Goal: Transaction & Acquisition: Purchase product/service

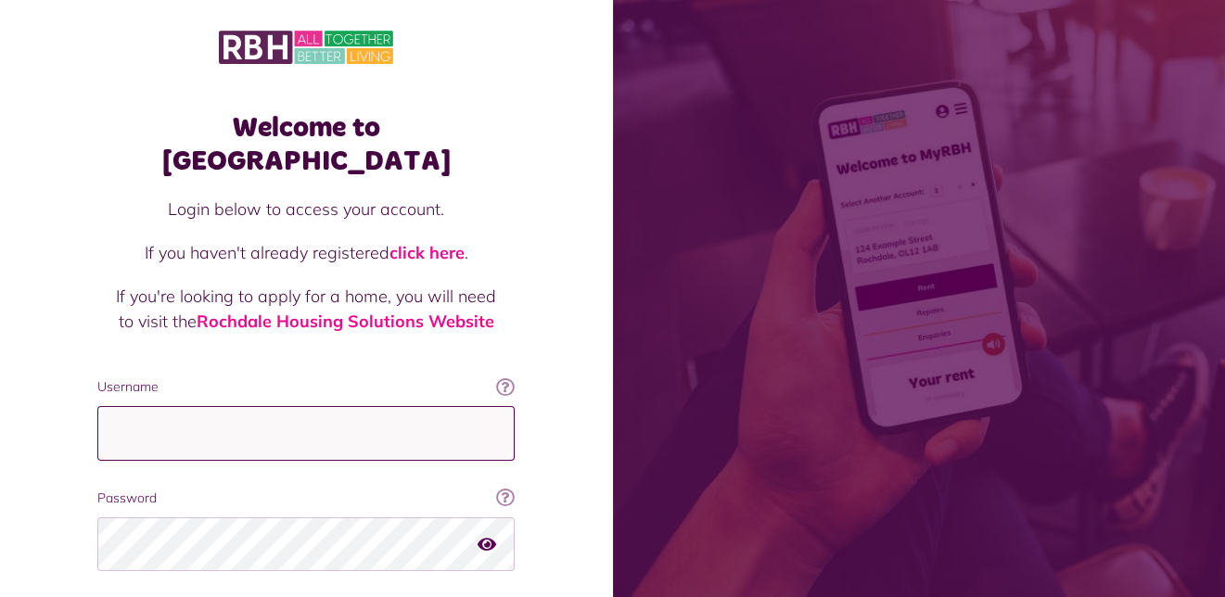
click at [126, 406] on input "Username" at bounding box center [305, 433] width 417 height 55
type input "**********"
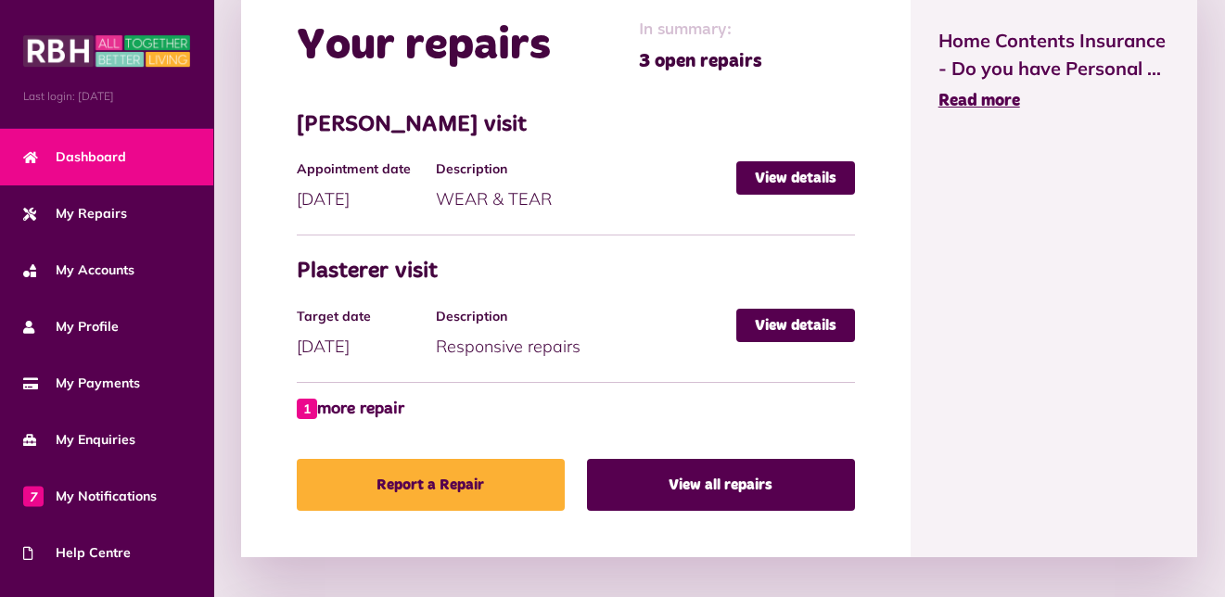
scroll to position [1020, 0]
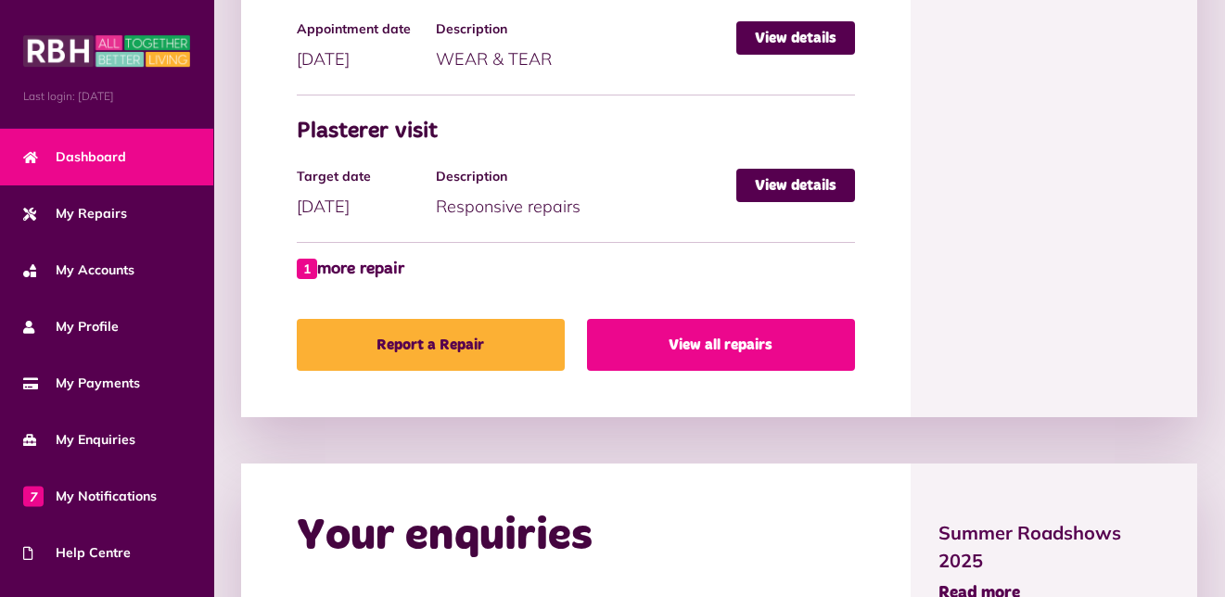
click at [750, 341] on link "View all repairs" at bounding box center [721, 345] width 268 height 52
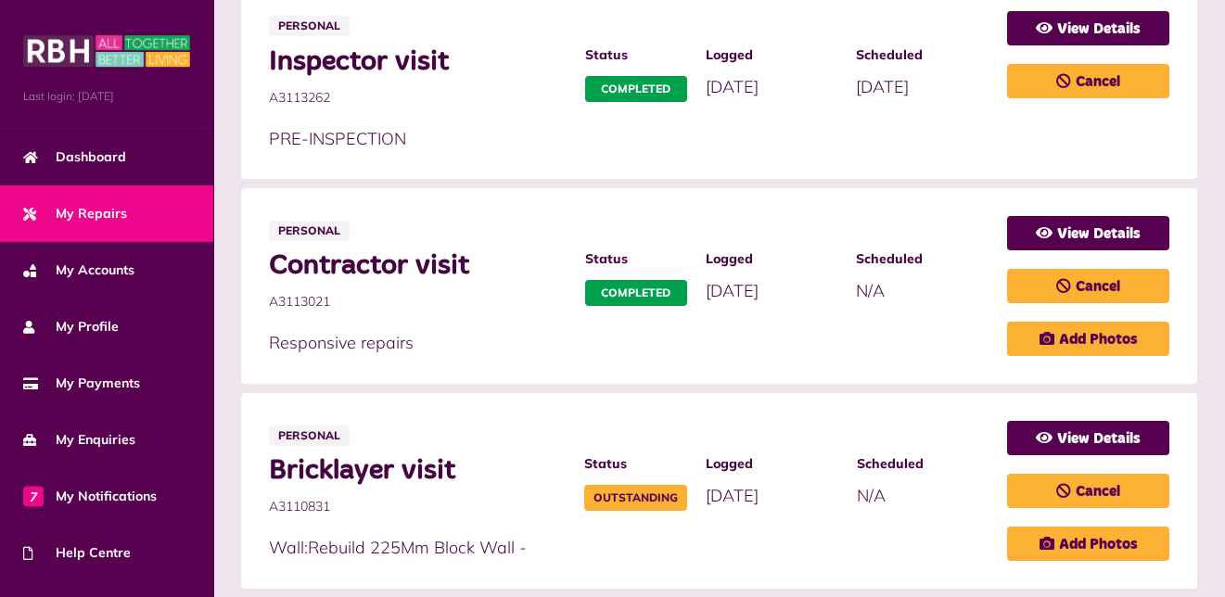
scroll to position [1206, 0]
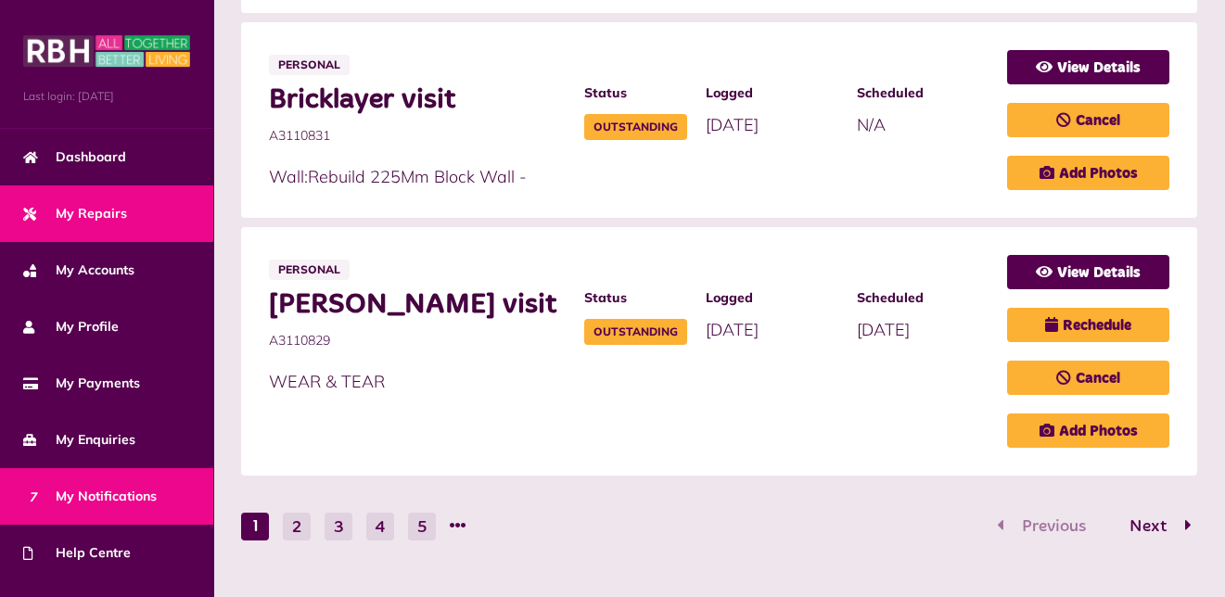
click at [120, 493] on span "7 My Notifications" at bounding box center [90, 496] width 134 height 19
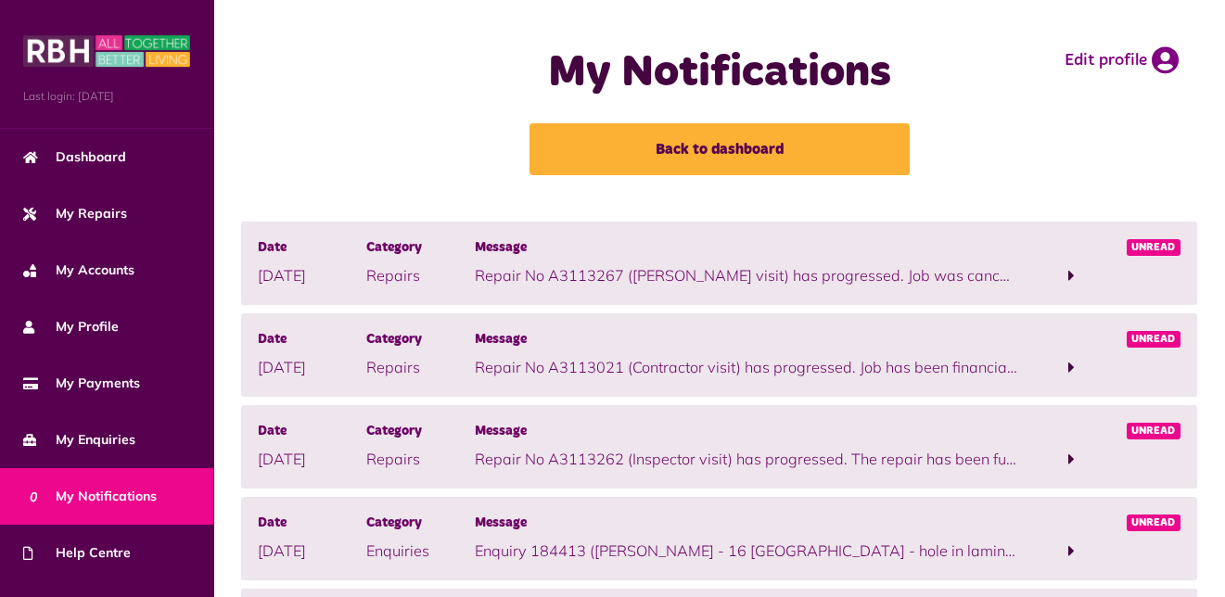
click at [1070, 274] on span at bounding box center [1072, 275] width 6 height 17
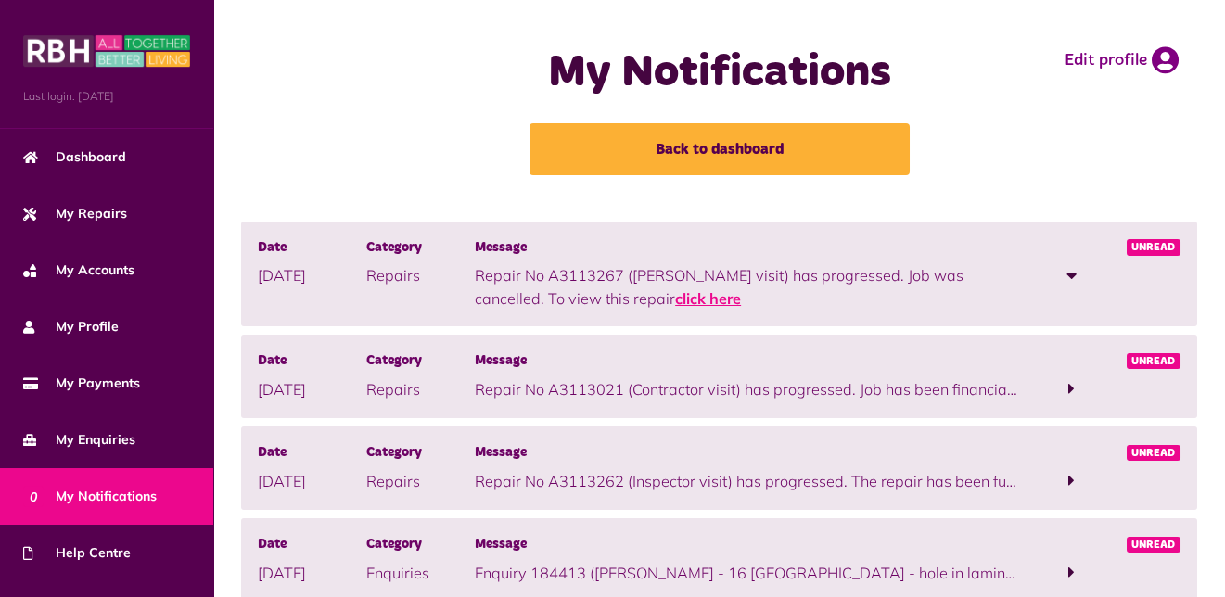
click at [675, 298] on link "click here" at bounding box center [708, 298] width 66 height 19
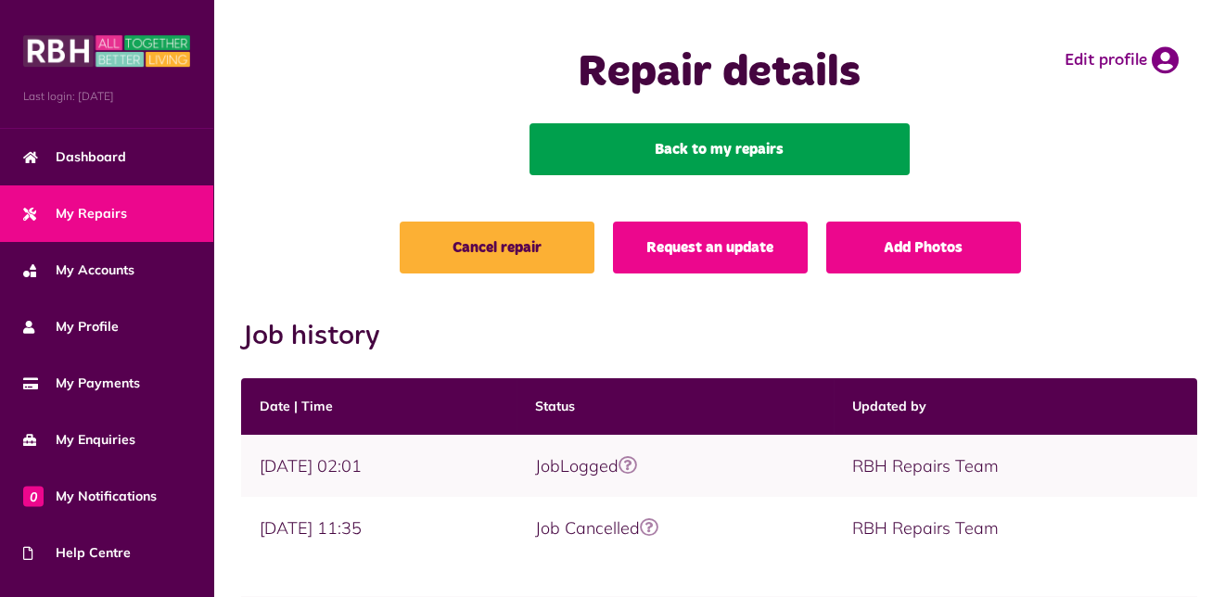
click at [771, 147] on link "Back to my repairs" at bounding box center [720, 149] width 380 height 52
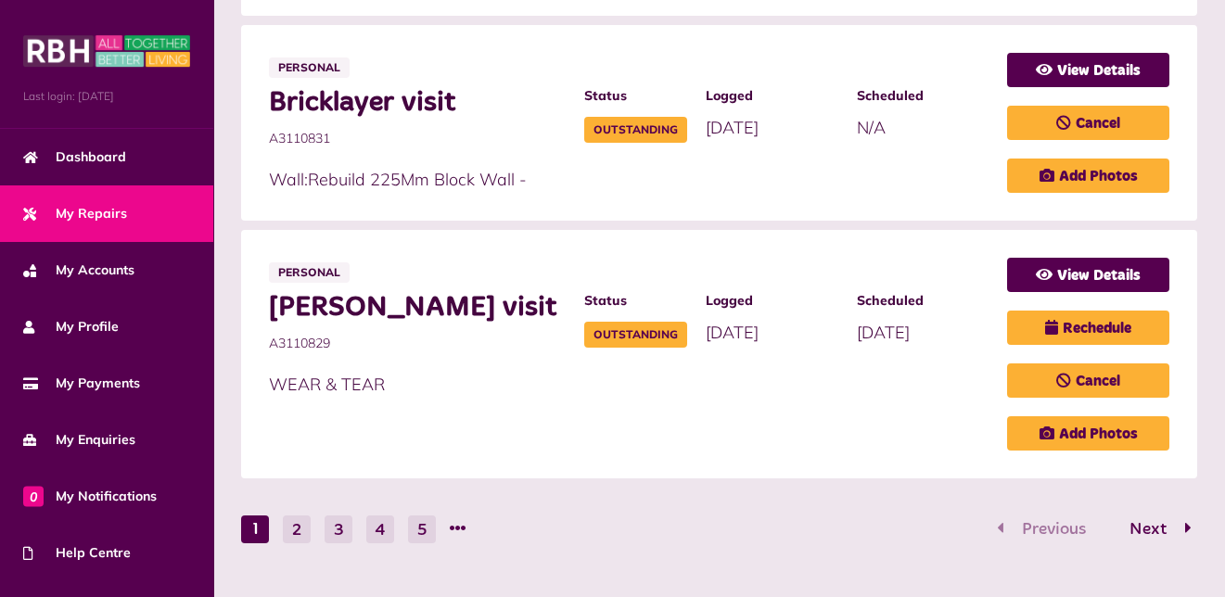
scroll to position [1206, 0]
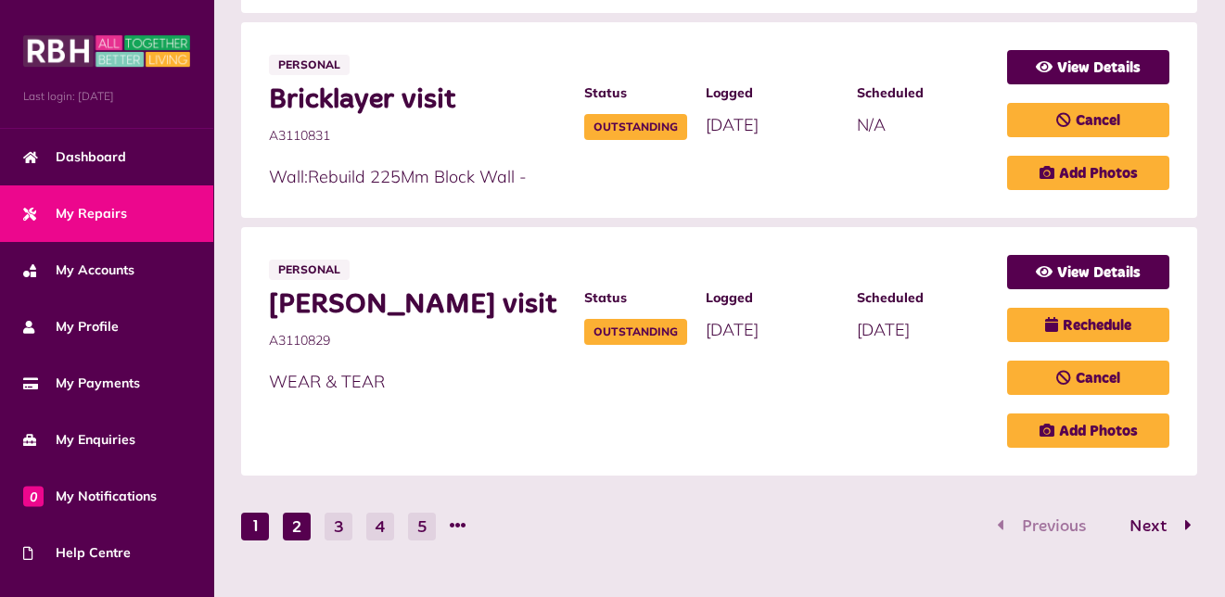
click at [300, 518] on button "2" at bounding box center [297, 527] width 28 height 28
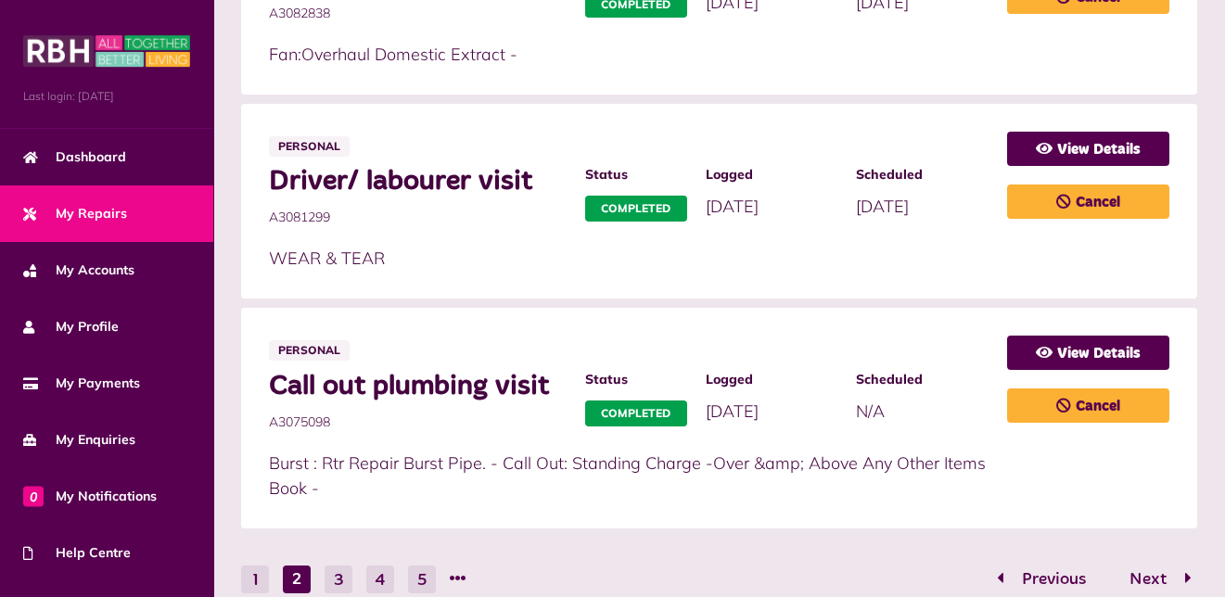
scroll to position [1211, 0]
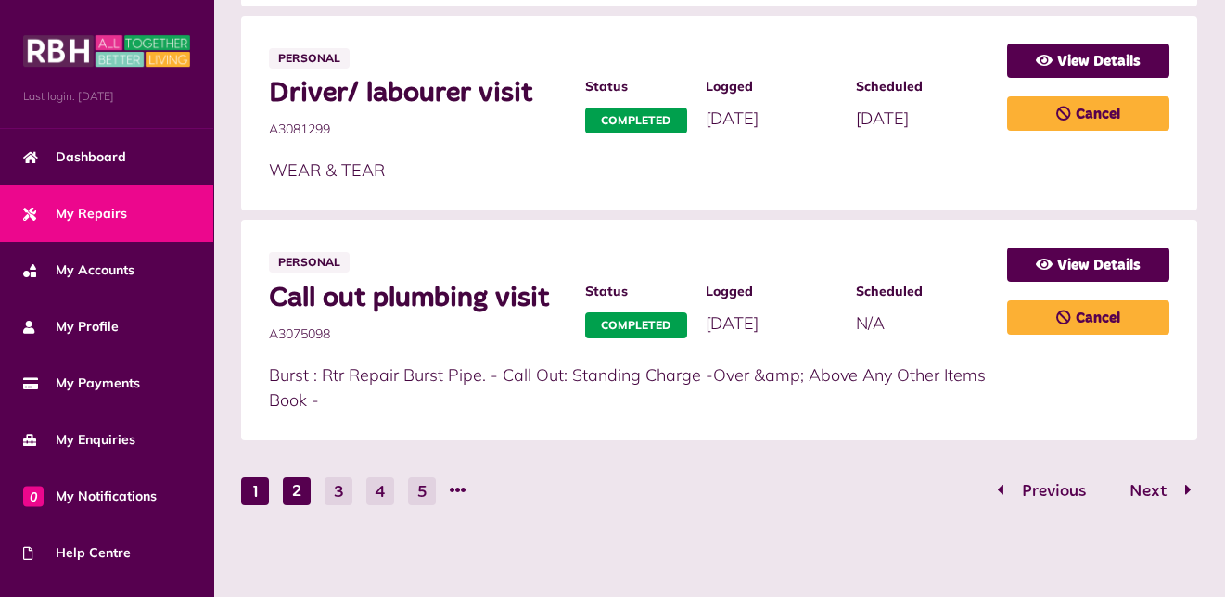
click at [257, 492] on button "1" at bounding box center [255, 492] width 28 height 28
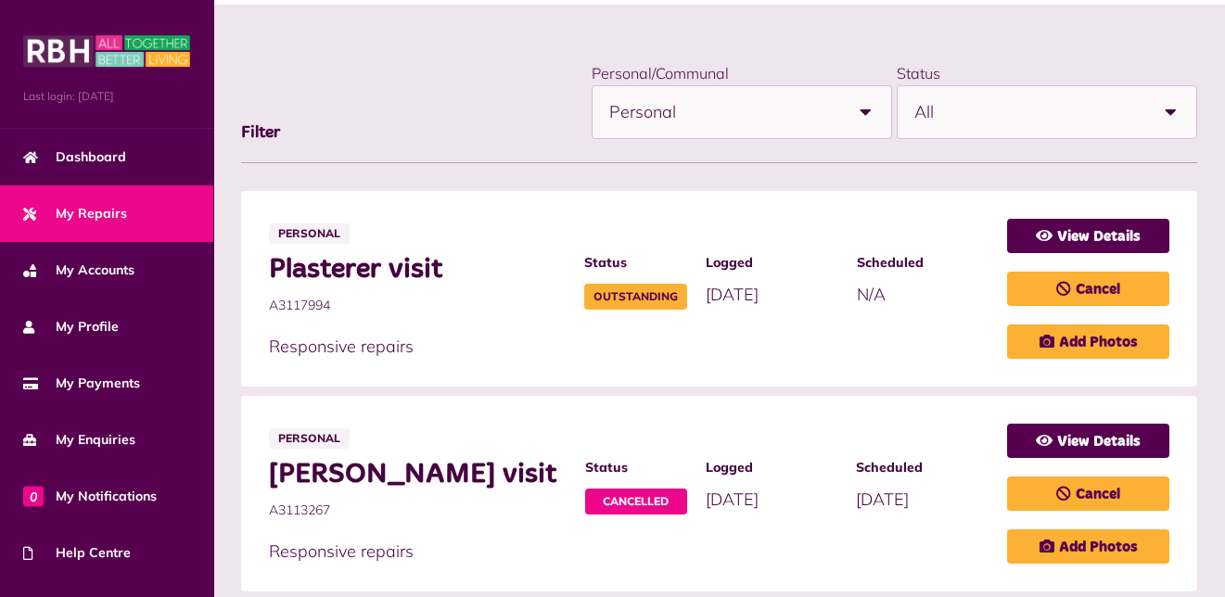
scroll to position [0, 0]
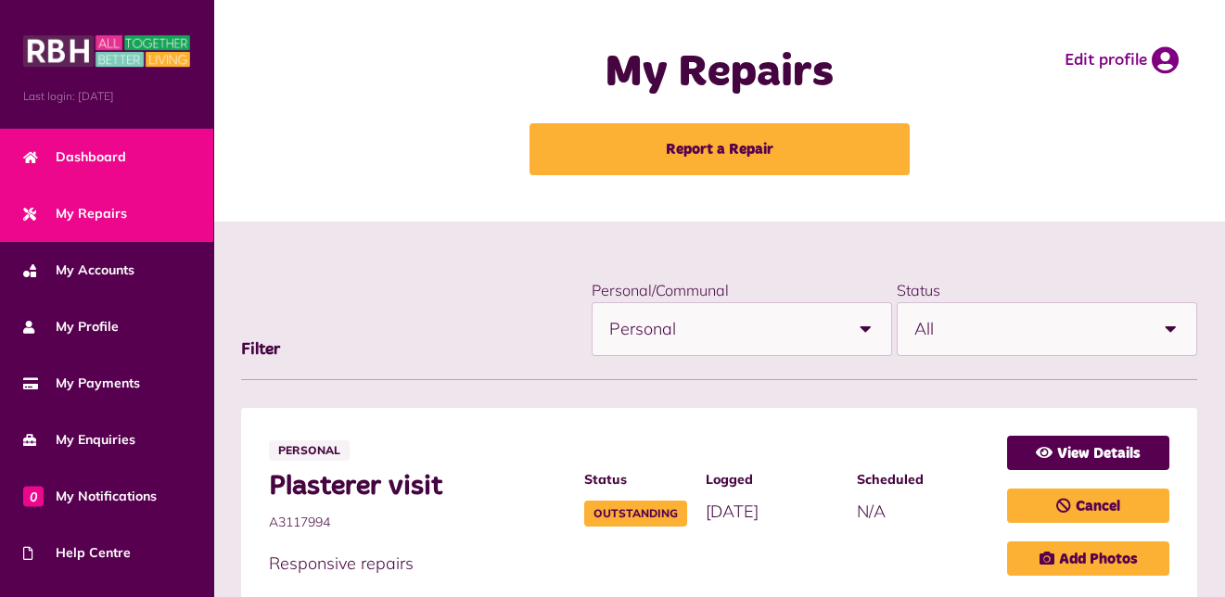
click at [93, 147] on span "Dashboard" at bounding box center [74, 156] width 103 height 19
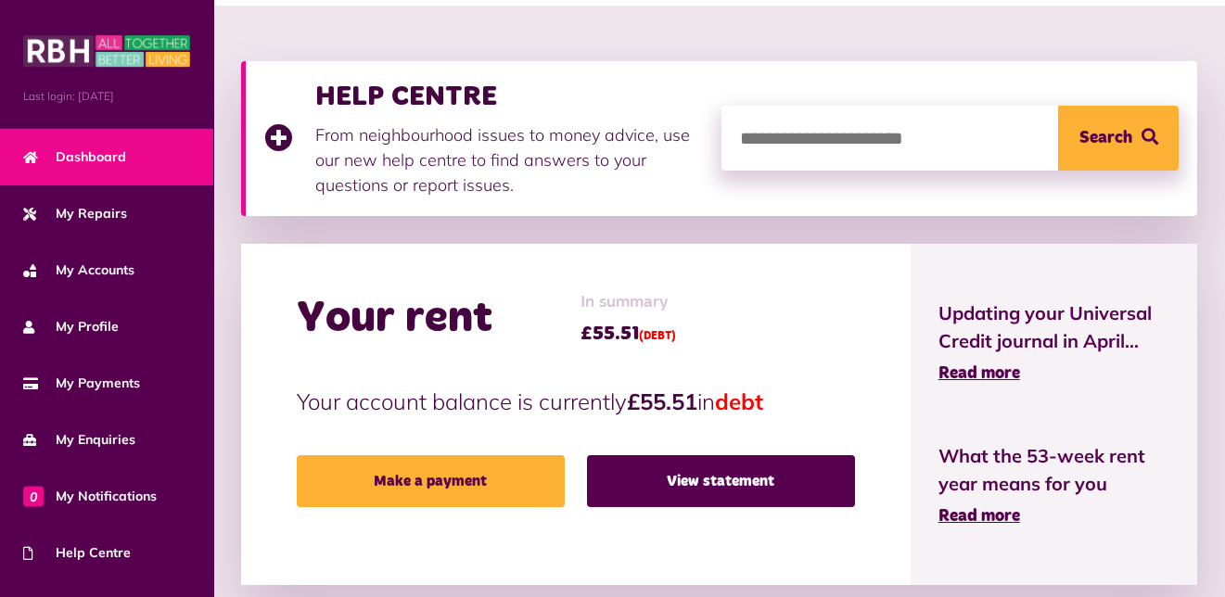
scroll to position [371, 0]
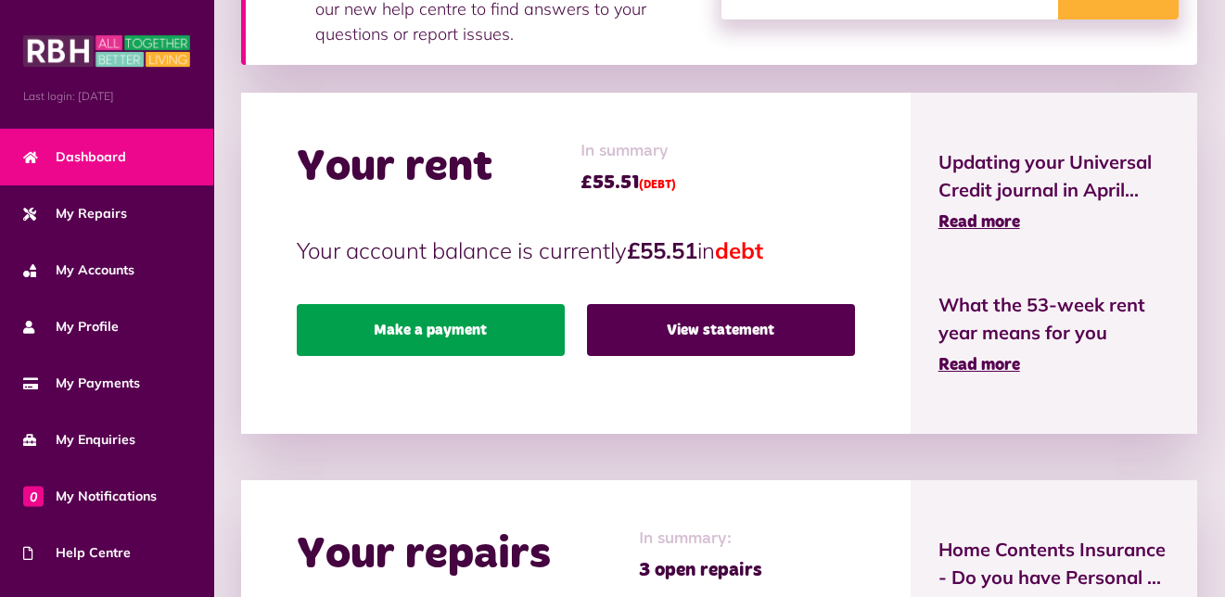
click at [442, 327] on link "Make a payment" at bounding box center [431, 330] width 268 height 52
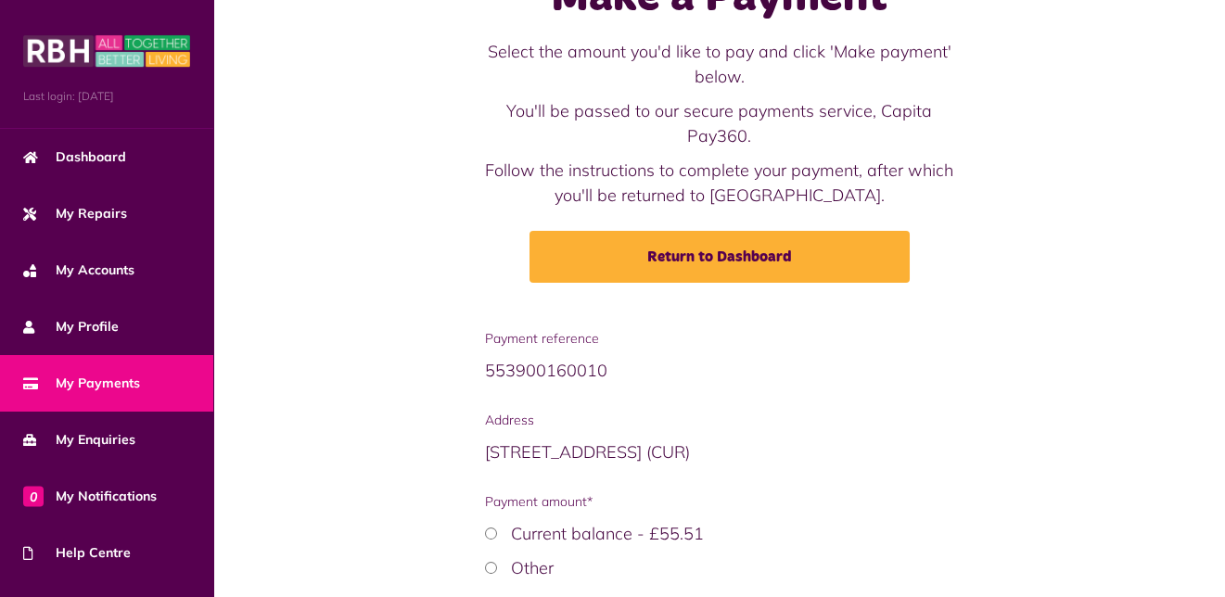
scroll to position [221, 0]
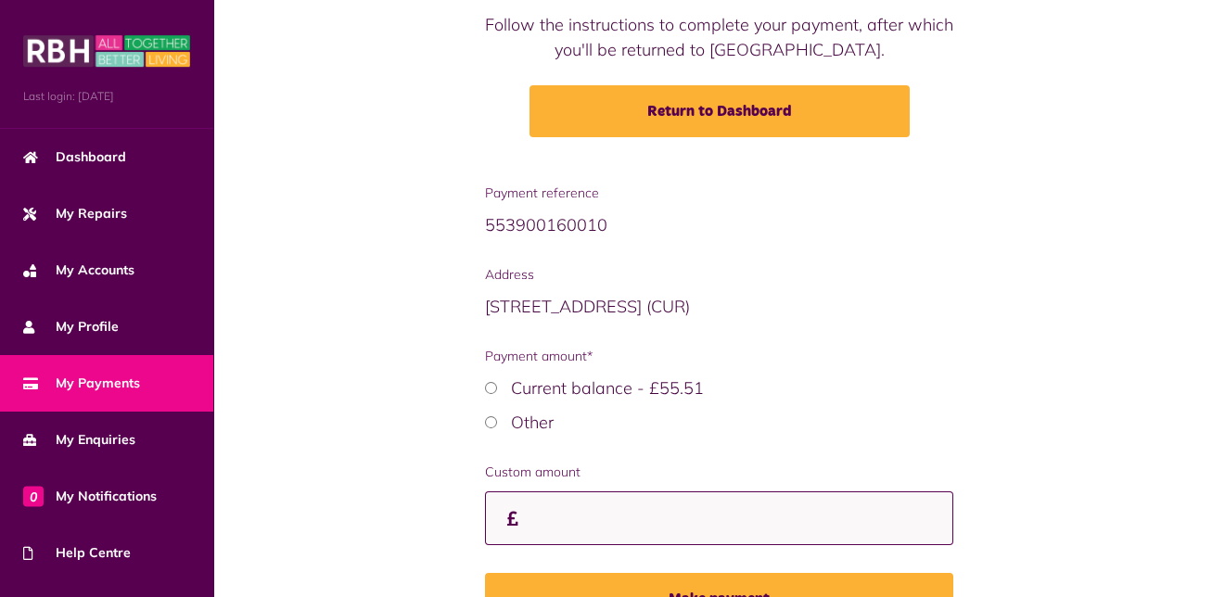
click at [522, 516] on input "Custom amount" at bounding box center [719, 519] width 469 height 55
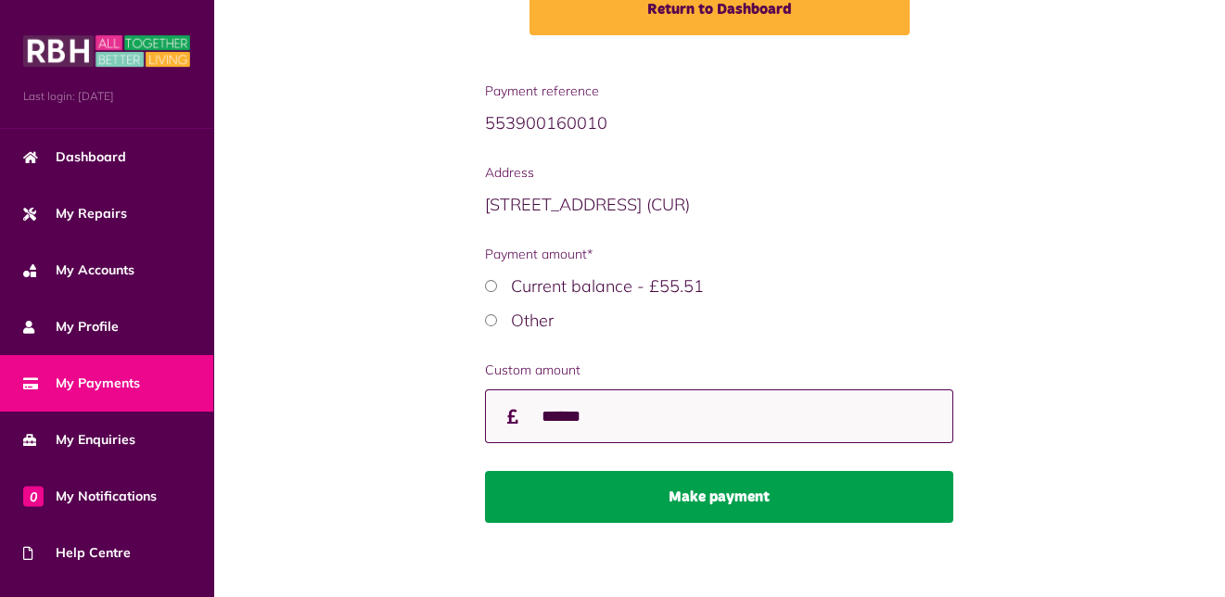
scroll to position [331, 0]
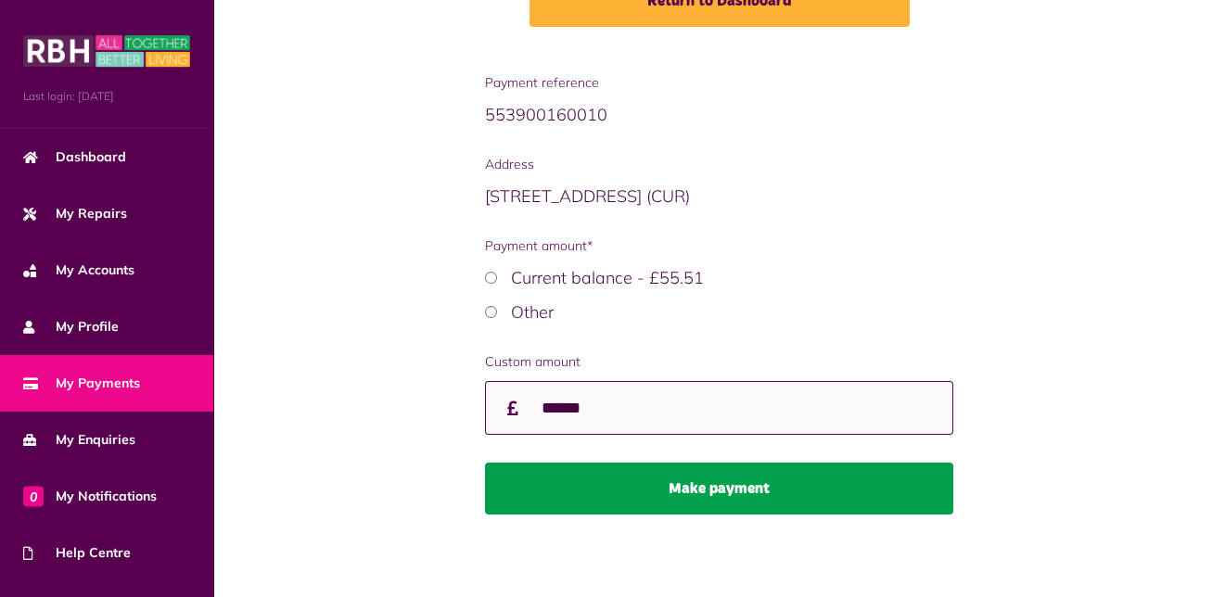
type input "******"
click at [654, 490] on button "Make payment" at bounding box center [719, 489] width 469 height 52
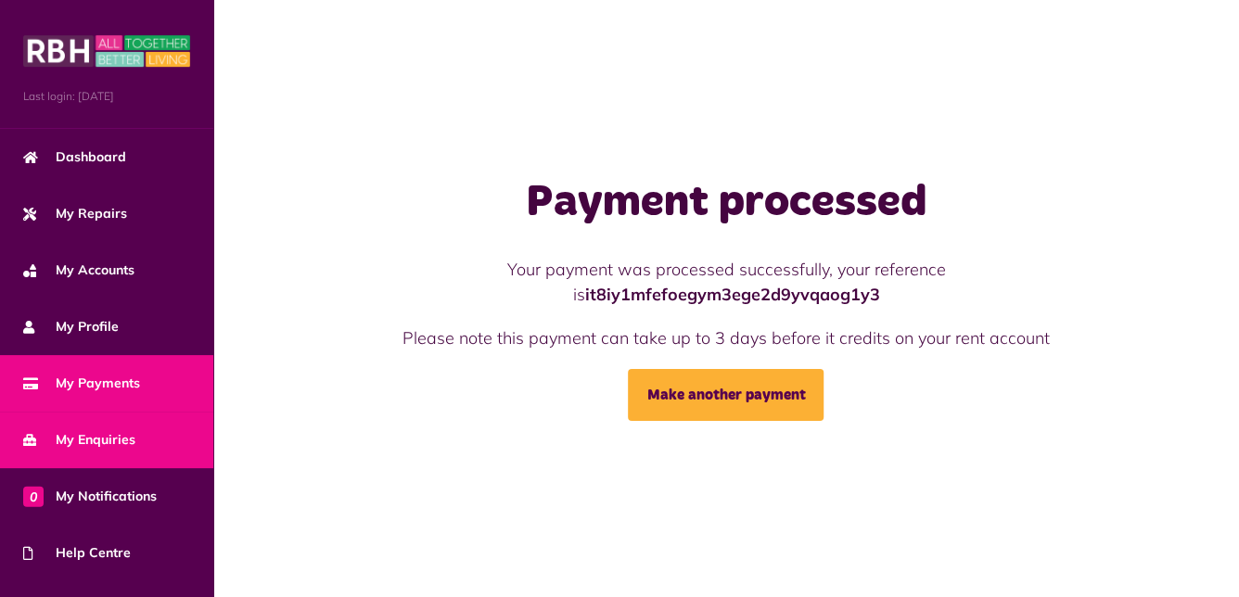
scroll to position [152, 0]
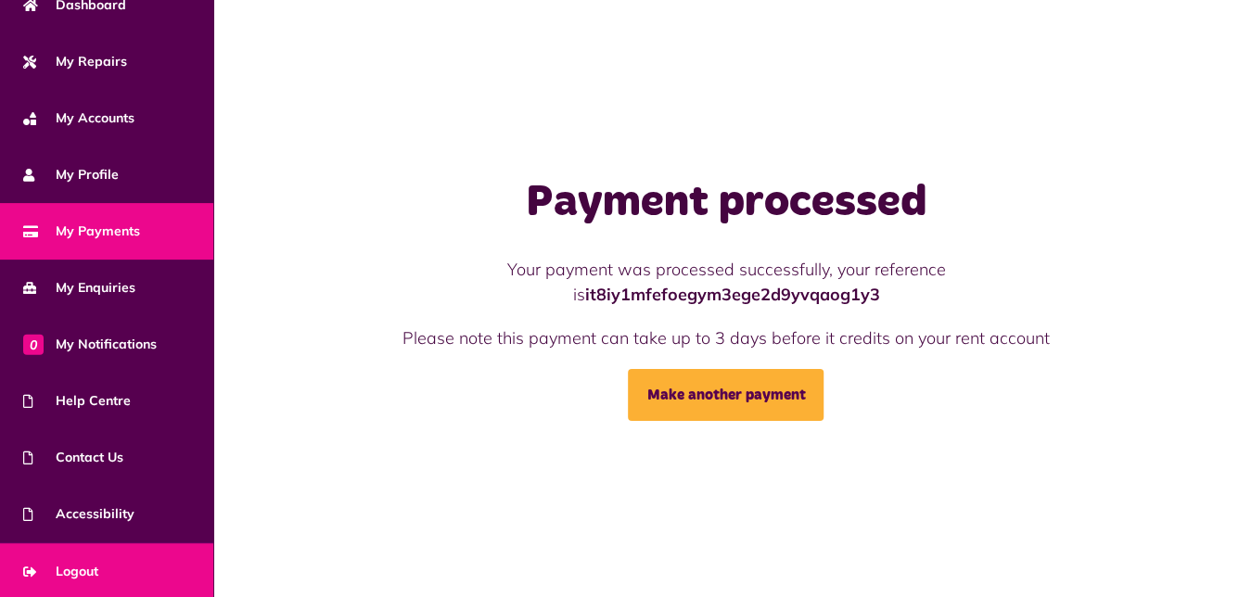
click at [122, 557] on link "Logout" at bounding box center [106, 572] width 213 height 57
